Goal: Check status: Check status

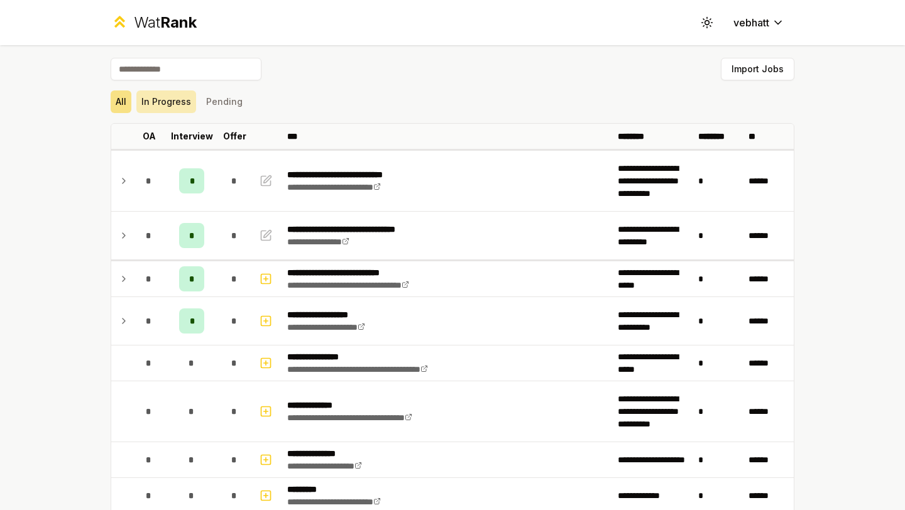
click at [177, 98] on button "In Progress" at bounding box center [166, 102] width 60 height 23
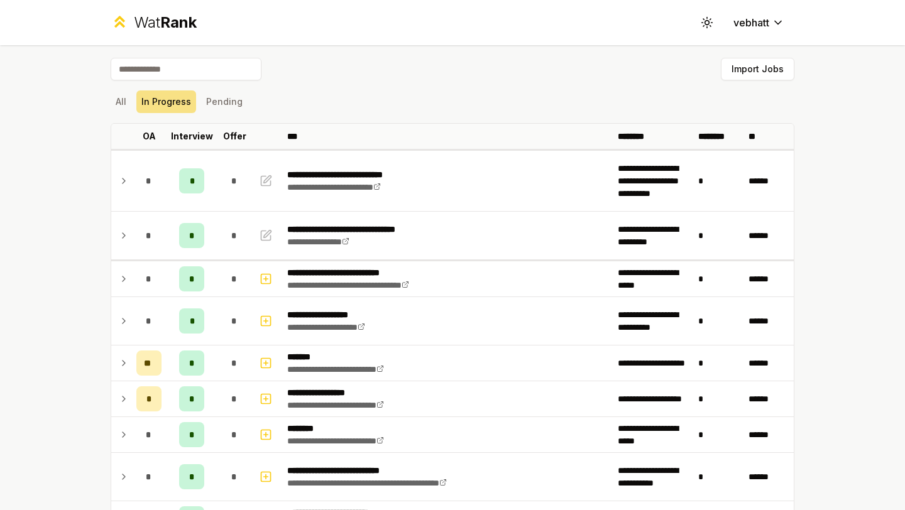
click at [251, 91] on div "All In Progress Pending" at bounding box center [453, 102] width 684 height 23
click at [229, 104] on button "Pending" at bounding box center [224, 102] width 47 height 23
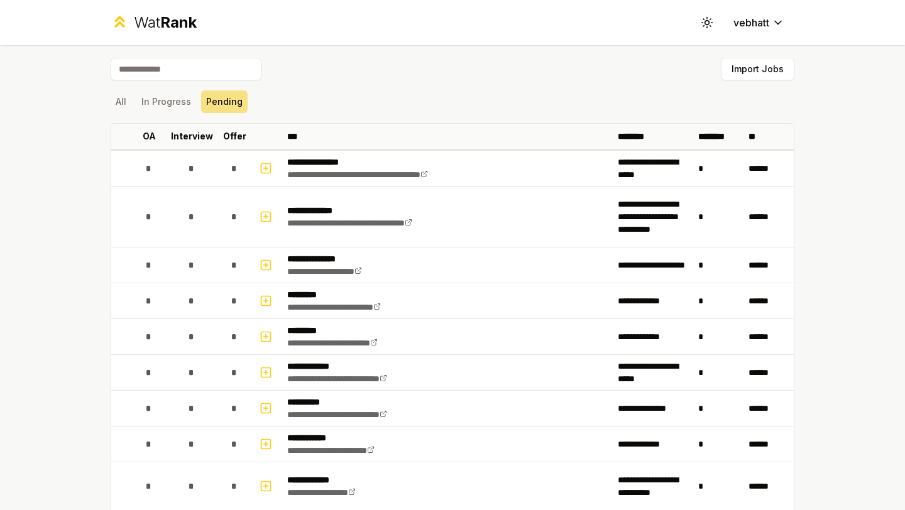
click at [165, 89] on div "All In Progress Pending" at bounding box center [453, 101] width 684 height 33
click at [165, 94] on button "In Progress" at bounding box center [166, 102] width 60 height 23
